Goal: Find specific page/section: Find specific page/section

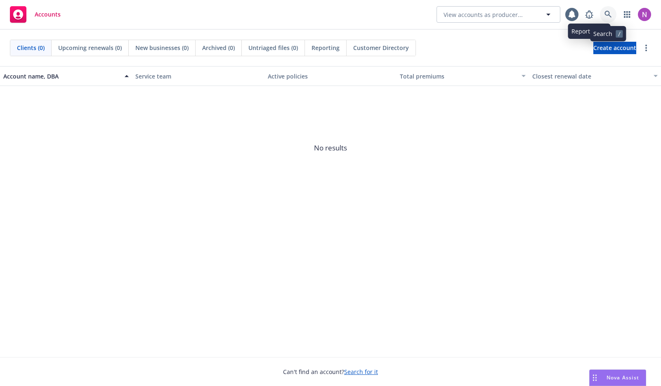
click at [608, 17] on icon at bounding box center [608, 14] width 7 height 7
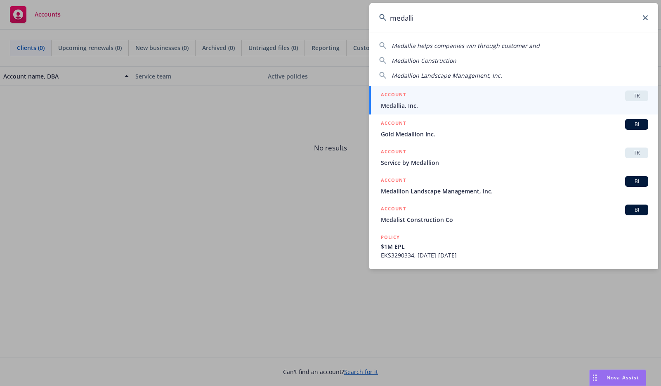
type input "medalli"
click at [439, 103] on span "Medallia, Inc." at bounding box center [515, 105] width 268 height 9
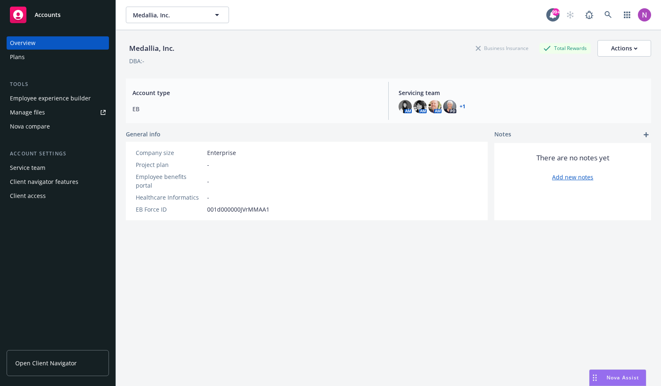
click at [48, 101] on div "Employee experience builder" at bounding box center [50, 98] width 81 height 13
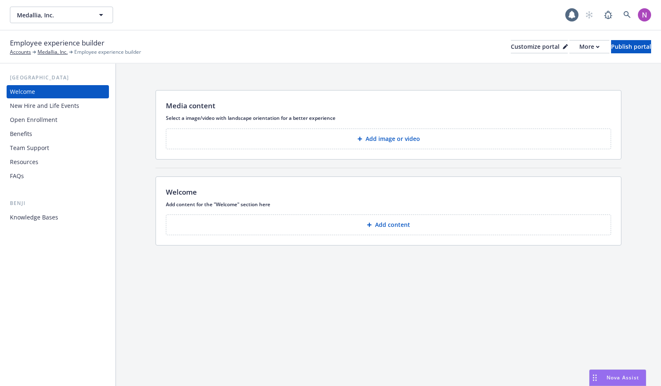
click at [60, 215] on div "Knowledge Bases" at bounding box center [58, 217] width 96 height 13
